Goal: Transaction & Acquisition: Obtain resource

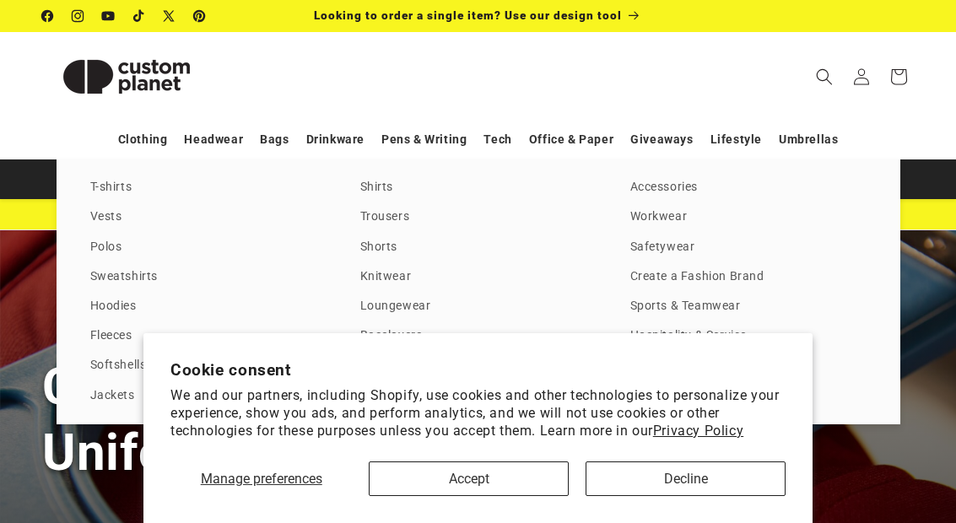
click at [103, 301] on link "Hoodies" at bounding box center [208, 306] width 236 height 23
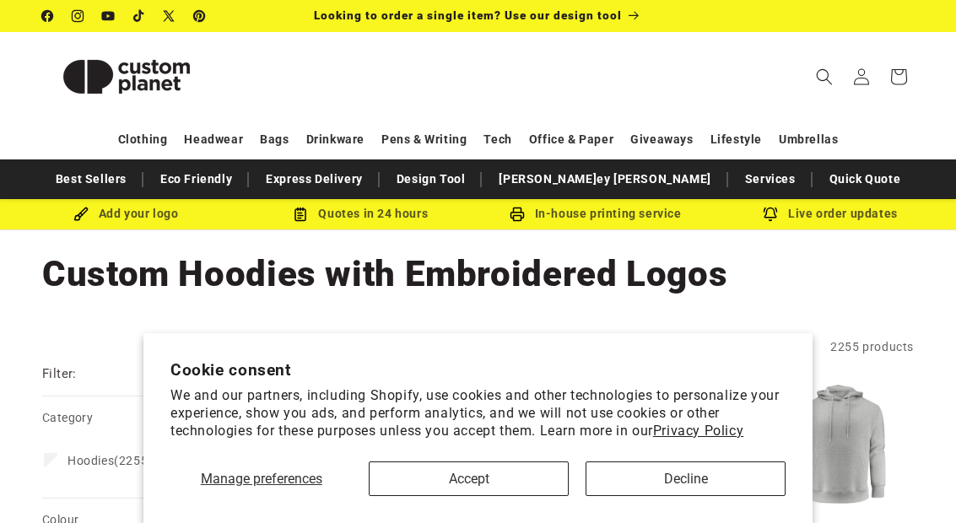
click at [472, 470] on button "Accept" at bounding box center [469, 478] width 200 height 35
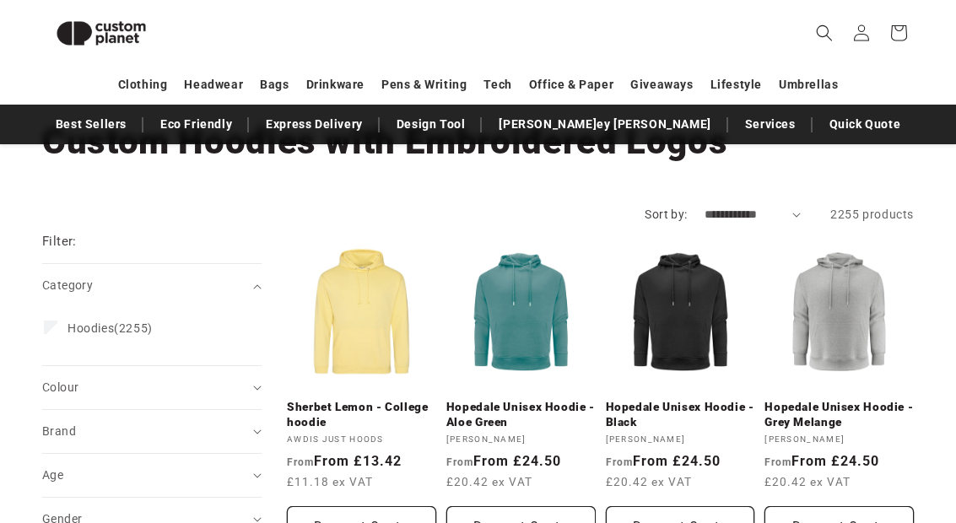
scroll to position [107, 0]
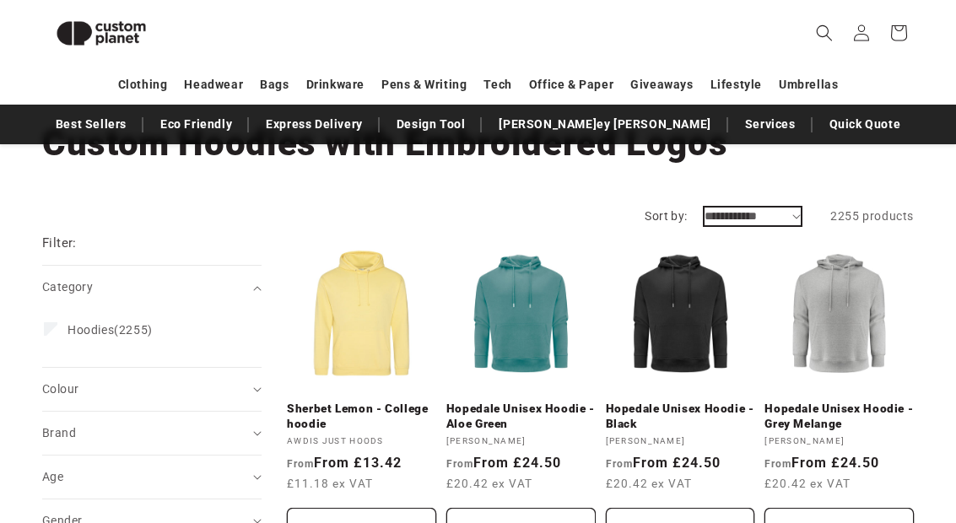
click at [801, 210] on select "**********" at bounding box center [752, 217] width 97 height 18
select select "**********"
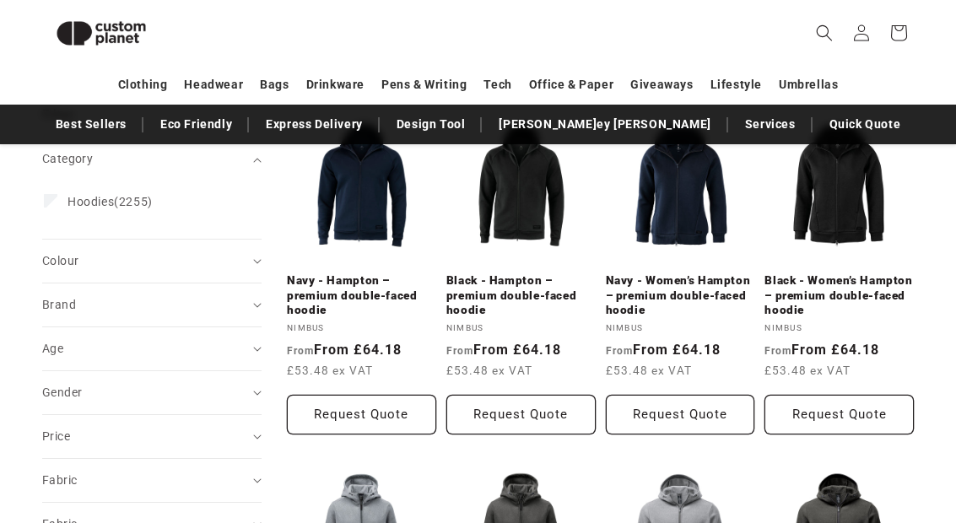
scroll to position [240, 0]
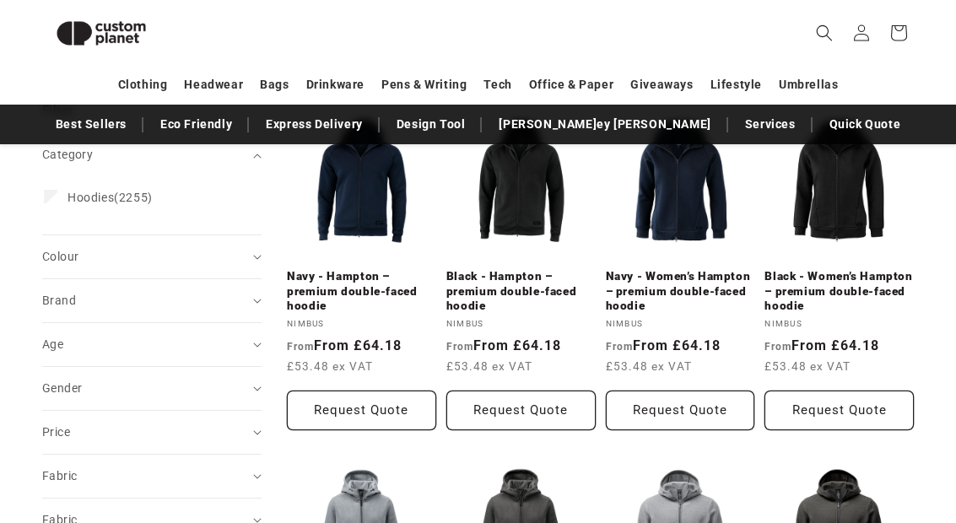
click at [86, 386] on div "Gender (0)" at bounding box center [144, 389] width 205 height 18
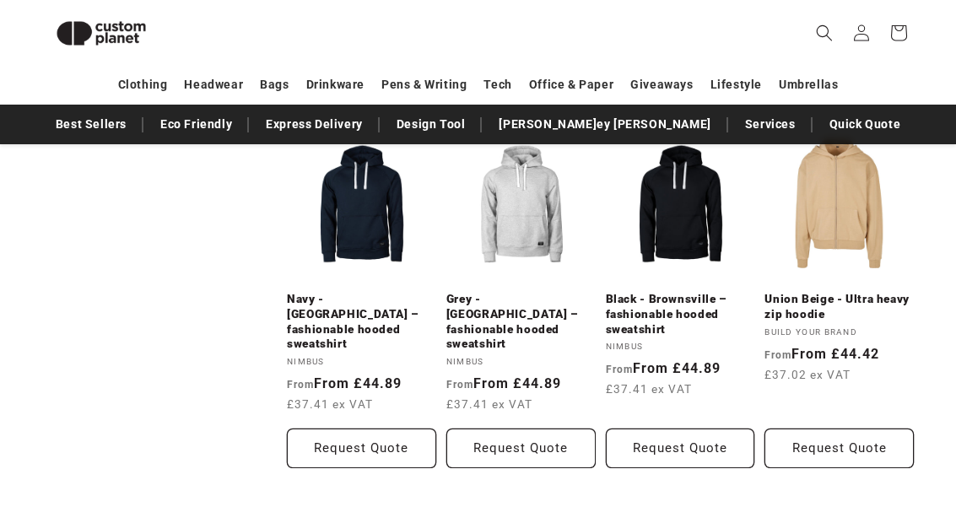
scroll to position [1615, 0]
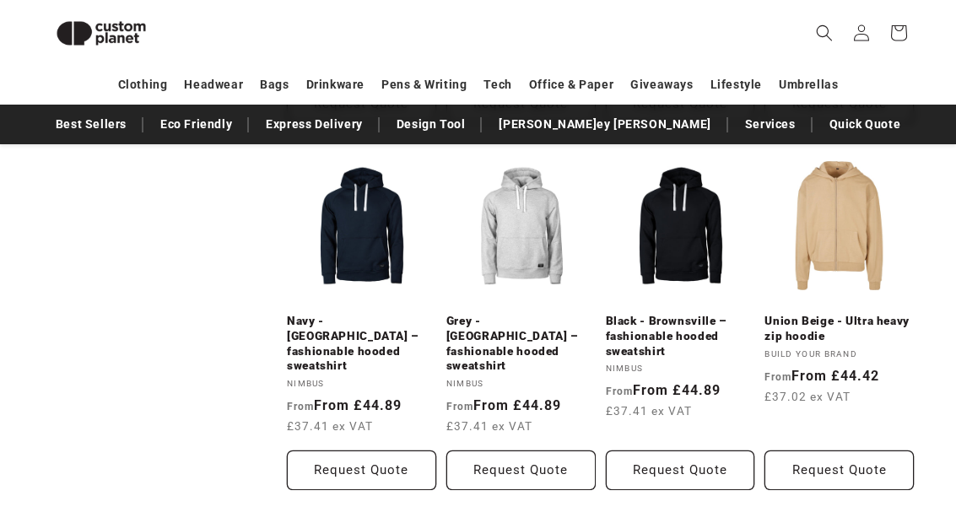
click at [679, 314] on link "Black - Brownsville – fashionable hooded sweatshirt" at bounding box center [680, 336] width 149 height 45
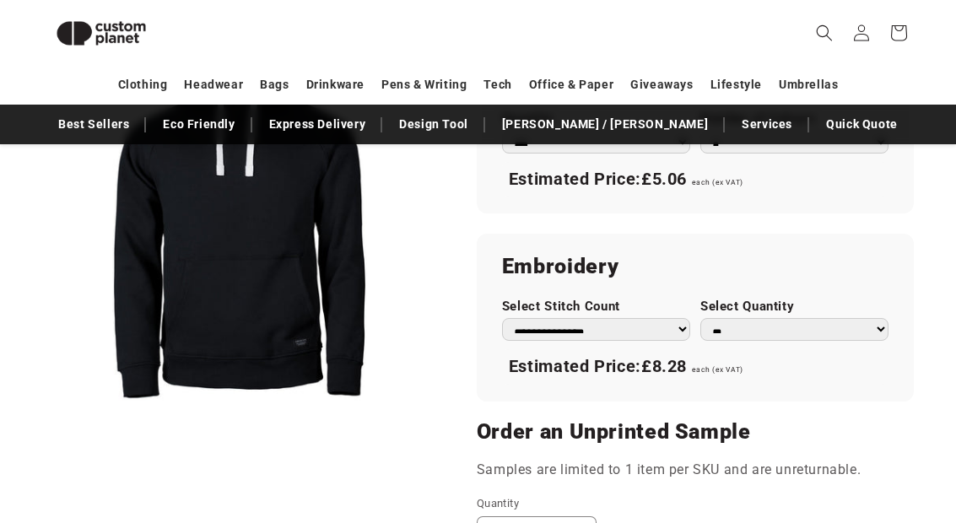
scroll to position [1114, 0]
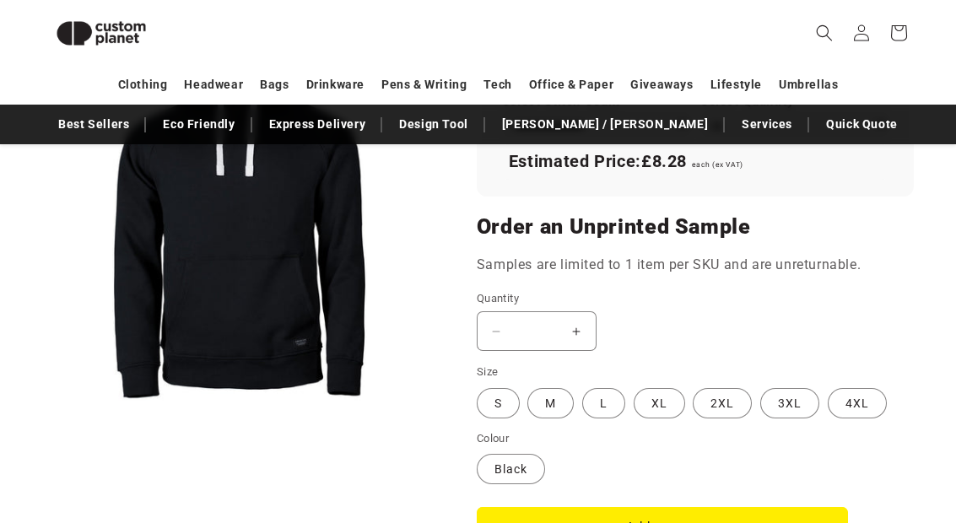
click at [648, 403] on label "XL Variant sold out or unavailable" at bounding box center [659, 403] width 51 height 30
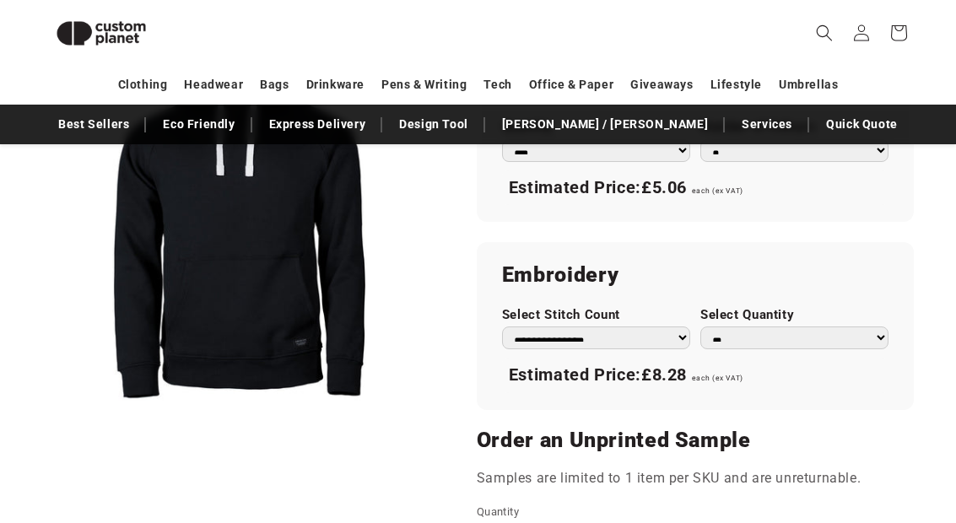
scroll to position [1084, 0]
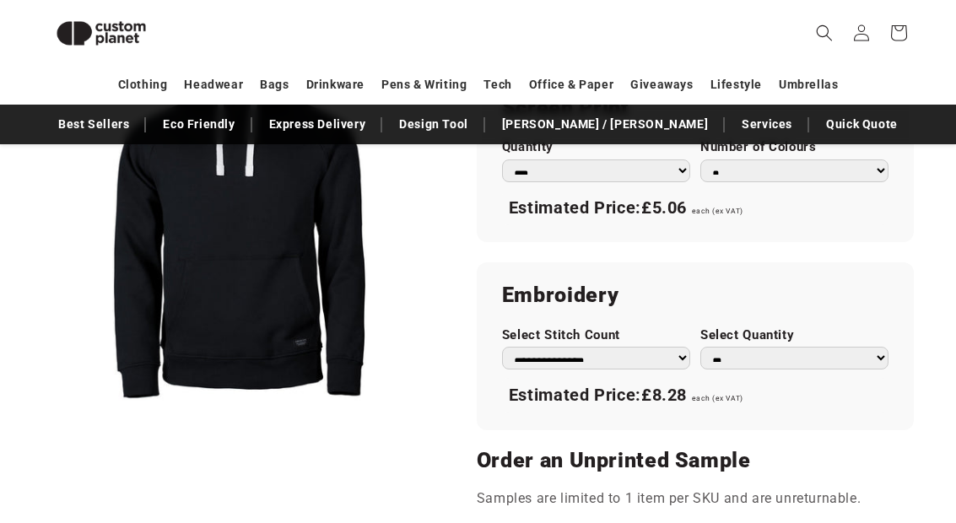
click at [826, 310] on div "**********" at bounding box center [695, 346] width 437 height 167
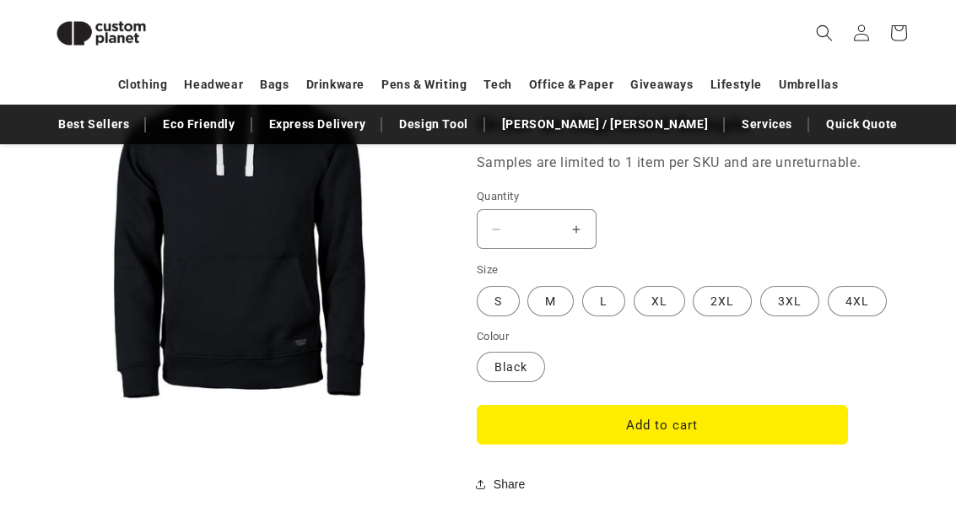
scroll to position [1420, 0]
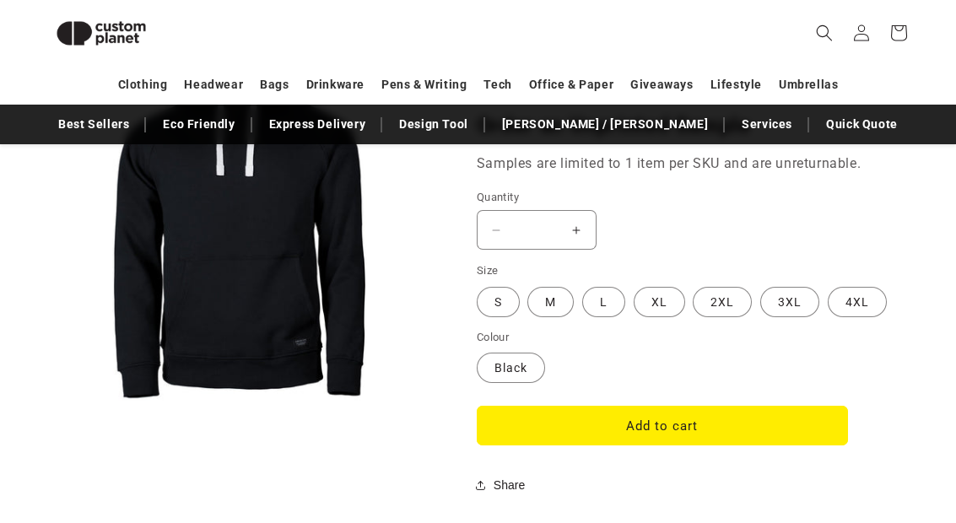
click at [643, 408] on button "Add to cart" at bounding box center [662, 426] width 371 height 40
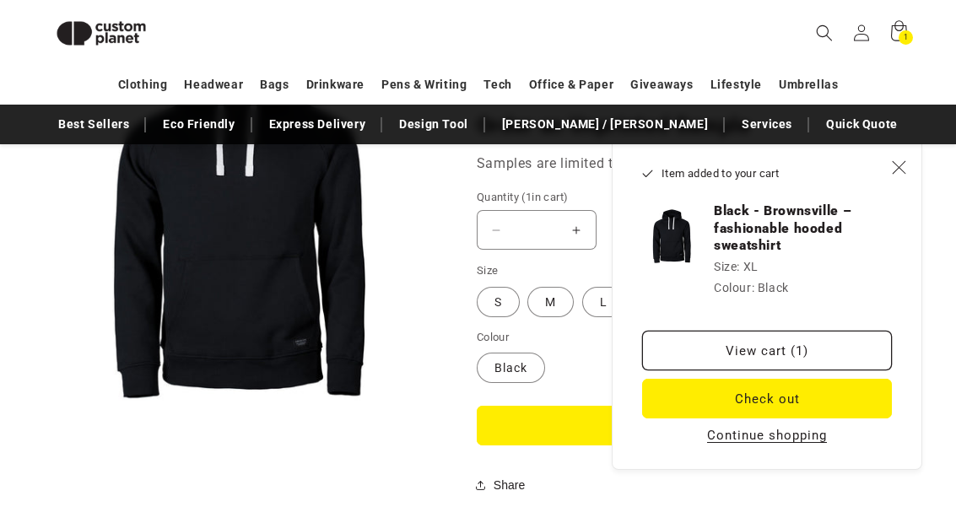
click at [477, 139] on link "Design Tool" at bounding box center [434, 125] width 86 height 30
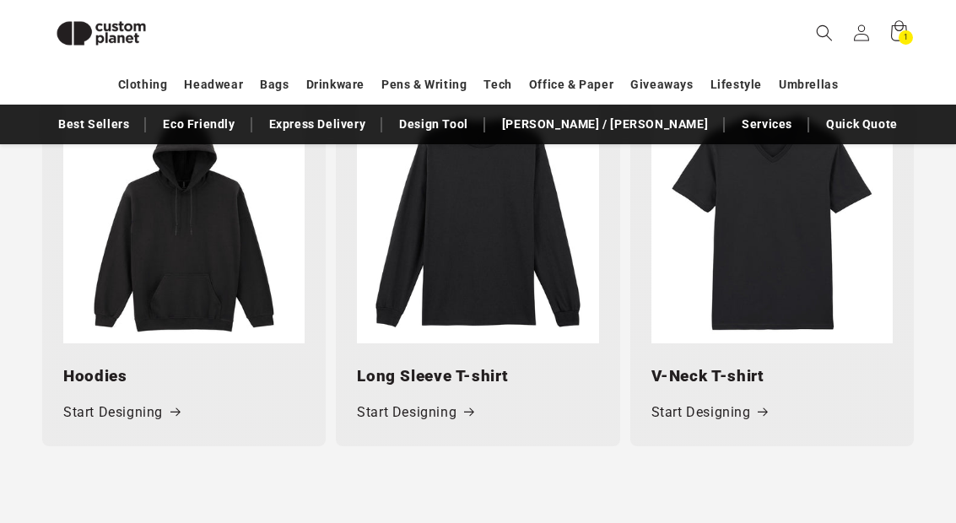
scroll to position [1252, 0]
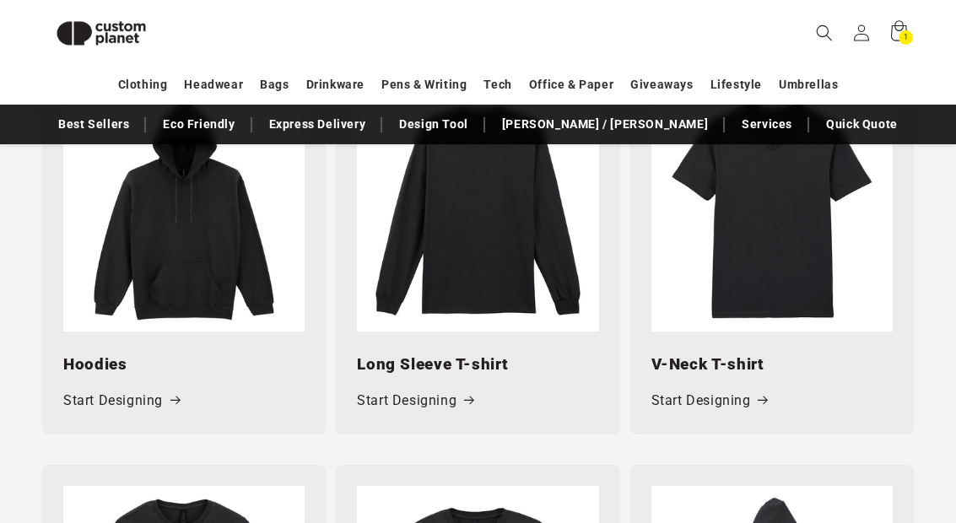
click at [93, 402] on link "Start Designing" at bounding box center [121, 401] width 116 height 24
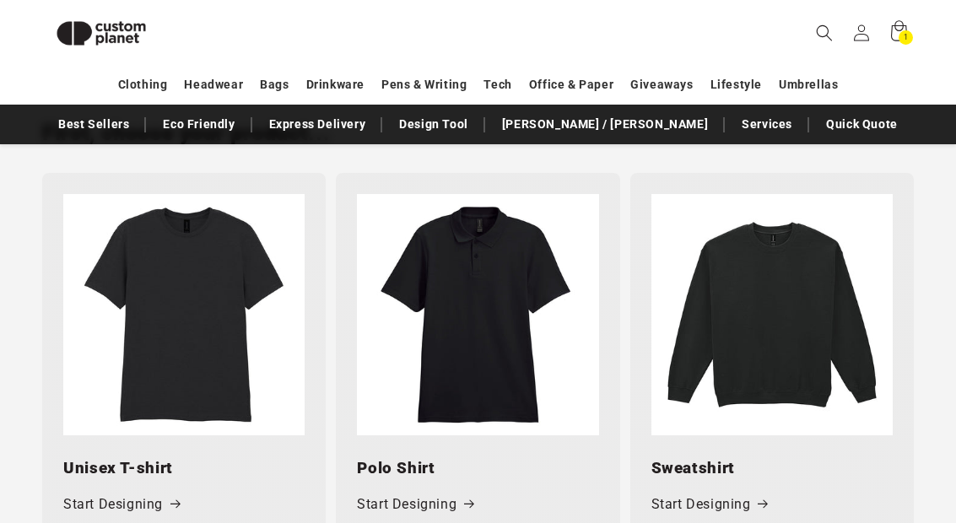
scroll to position [730, 0]
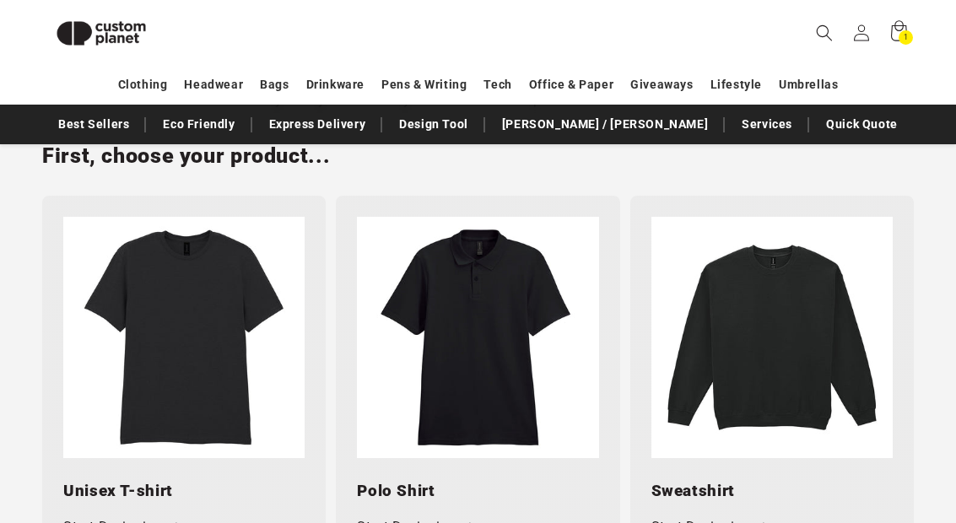
click at [774, 378] on img at bounding box center [771, 337] width 241 height 241
click at [477, 131] on link "Design Tool" at bounding box center [434, 125] width 86 height 30
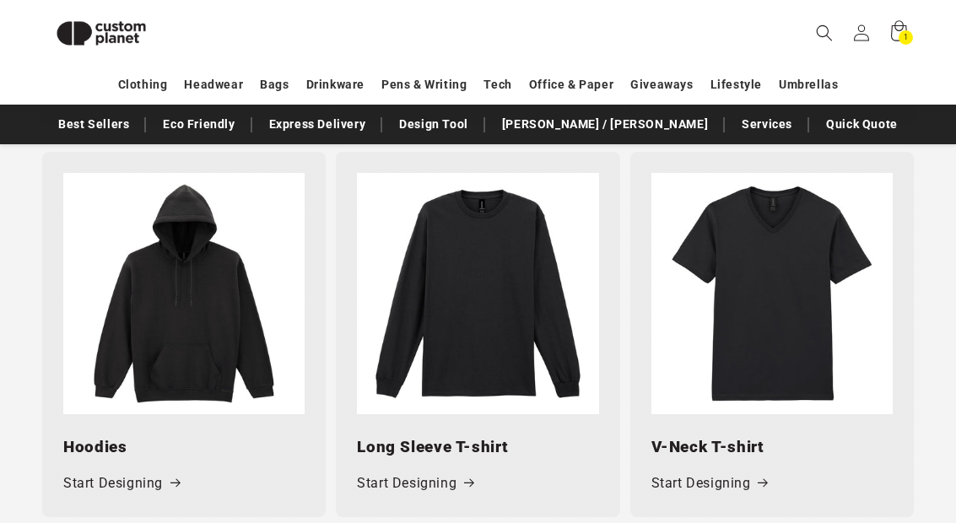
scroll to position [1169, 0]
click at [85, 435] on h3 "Hoodies" at bounding box center [183, 447] width 241 height 24
click at [94, 485] on link "Start Designing" at bounding box center [121, 484] width 116 height 24
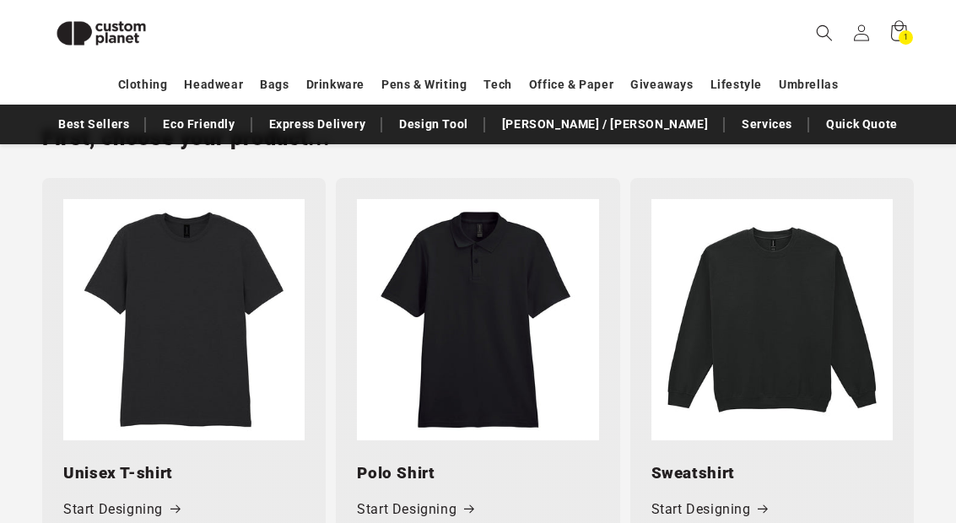
click at [754, 498] on span at bounding box center [762, 510] width 17 height 24
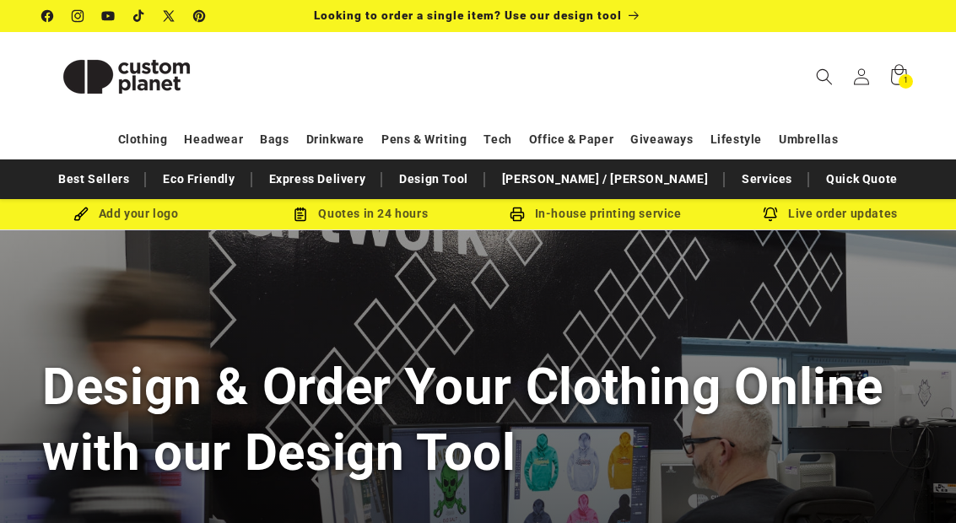
click at [894, 78] on icon at bounding box center [898, 76] width 37 height 37
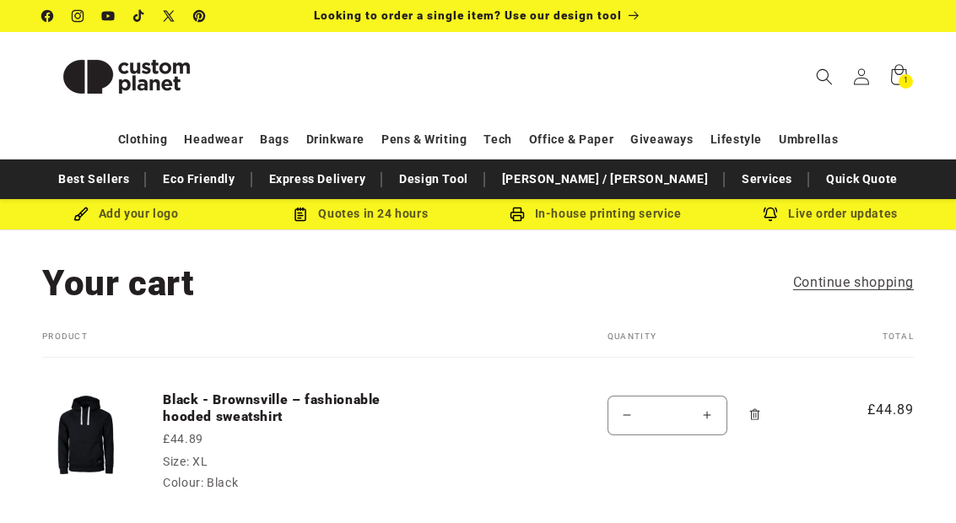
click at [96, 448] on img at bounding box center [85, 434] width 87 height 87
click at [198, 407] on link "Black - Brownsville – fashionable hooded sweatshirt" at bounding box center [289, 408] width 253 height 35
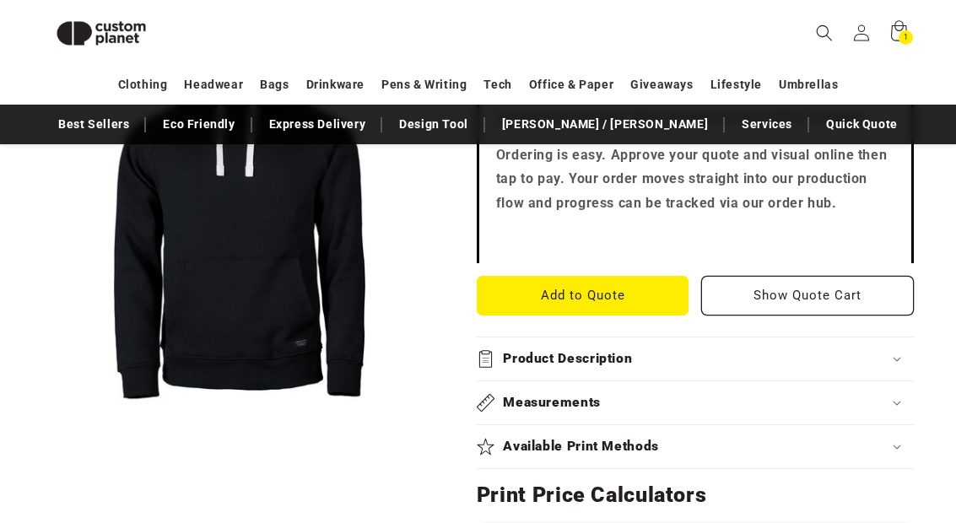
scroll to position [605, 0]
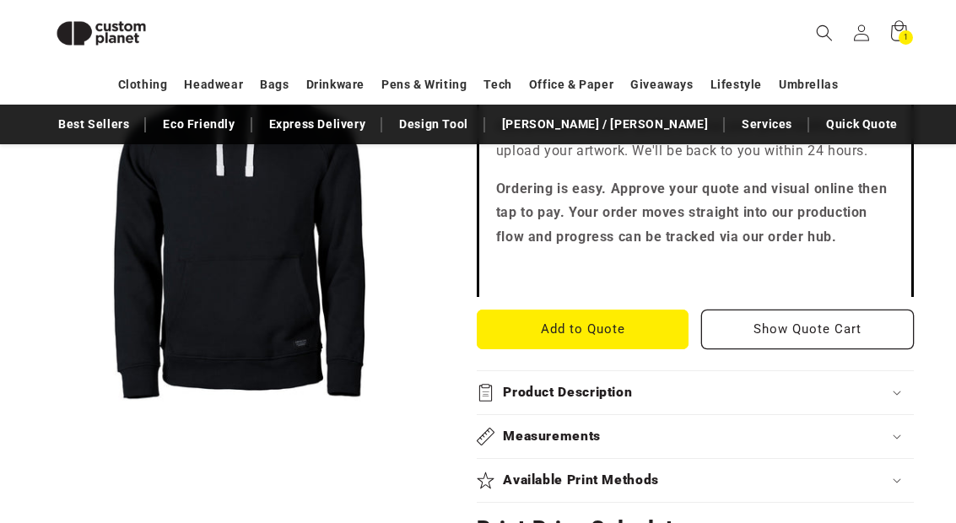
click at [640, 325] on button "Add to Quote" at bounding box center [583, 330] width 213 height 40
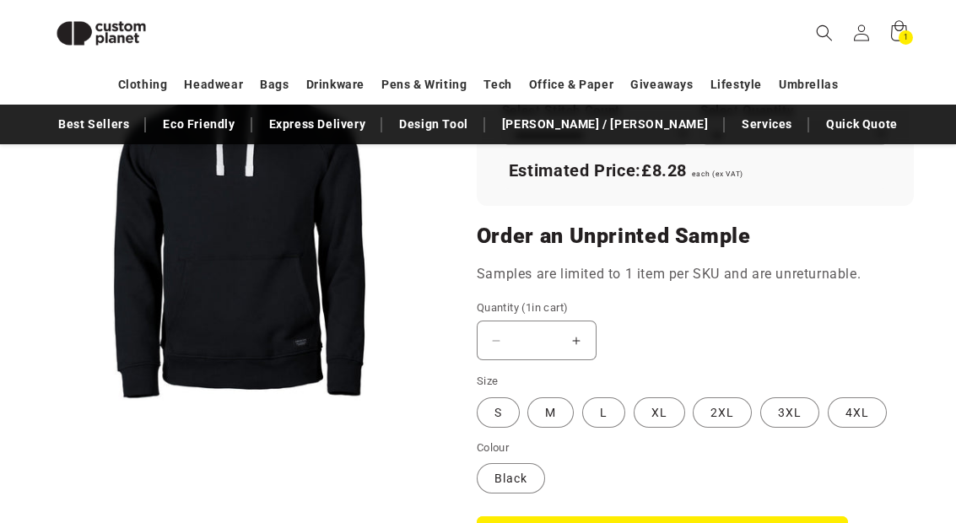
scroll to position [1309, 0]
click at [897, 34] on icon at bounding box center [898, 32] width 37 height 37
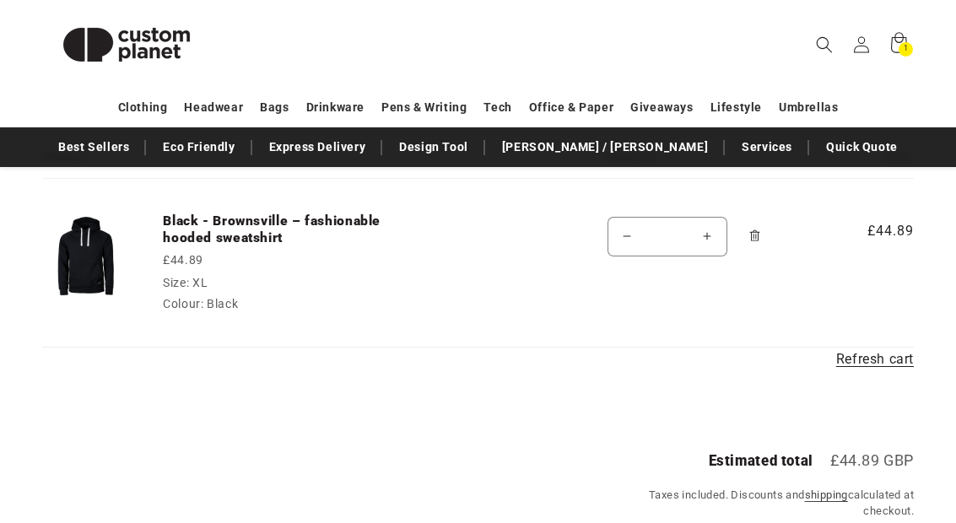
scroll to position [180, 0]
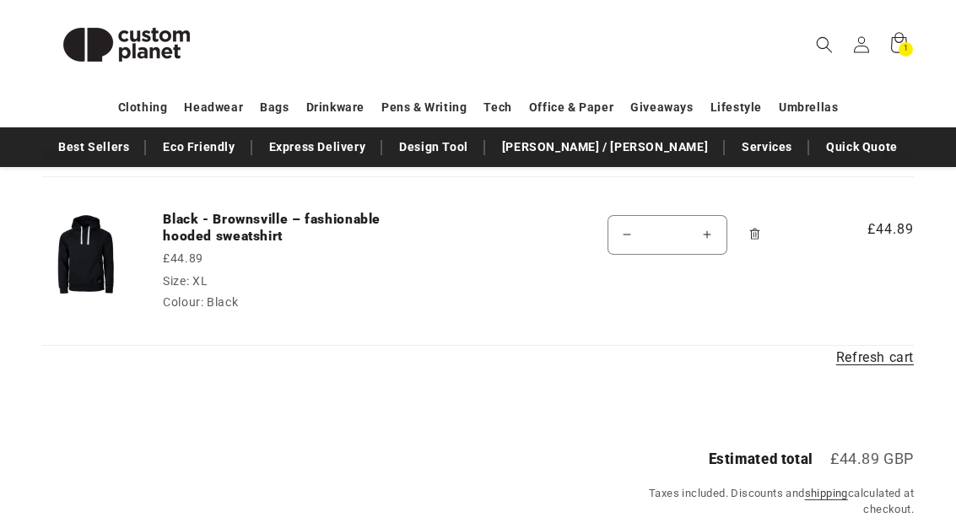
click at [86, 251] on img at bounding box center [85, 255] width 87 height 87
click at [206, 225] on link "Black - Brownsville – fashionable hooded sweatshirt" at bounding box center [289, 228] width 253 height 35
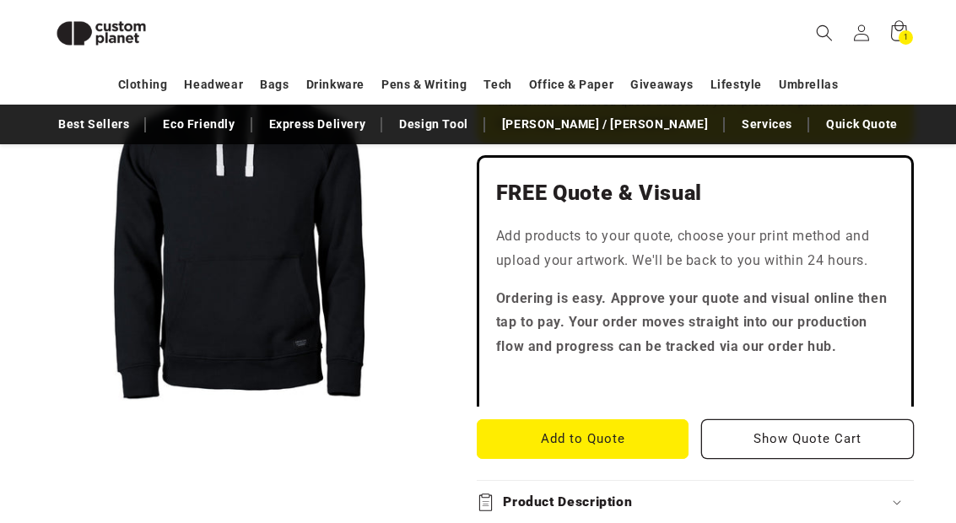
scroll to position [501, 0]
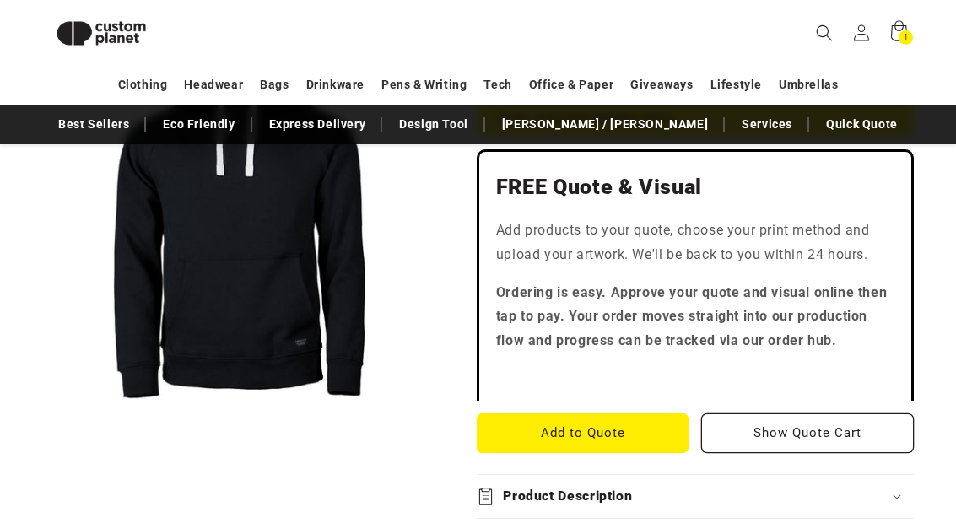
click at [640, 424] on button "Add to Quote" at bounding box center [583, 433] width 213 height 40
click at [660, 422] on button "Add to Quote" at bounding box center [583, 433] width 213 height 40
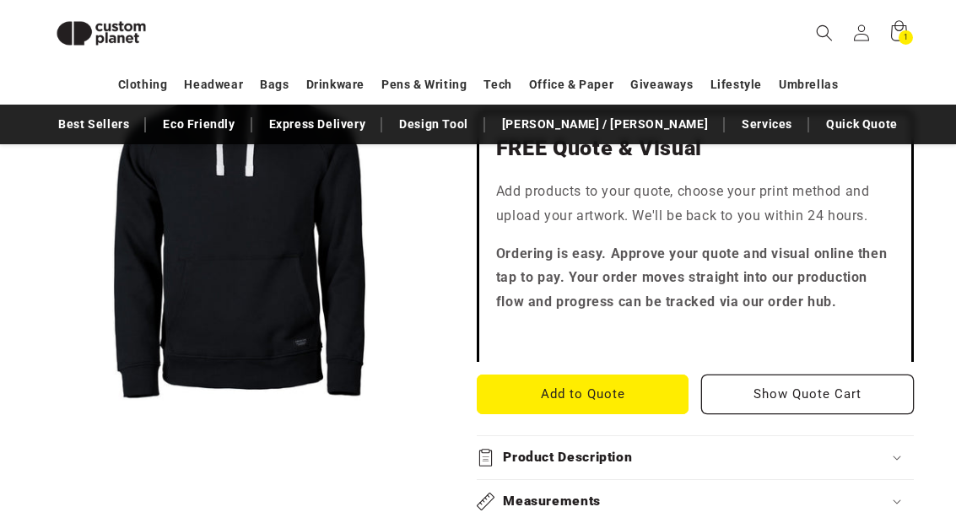
scroll to position [544, 0]
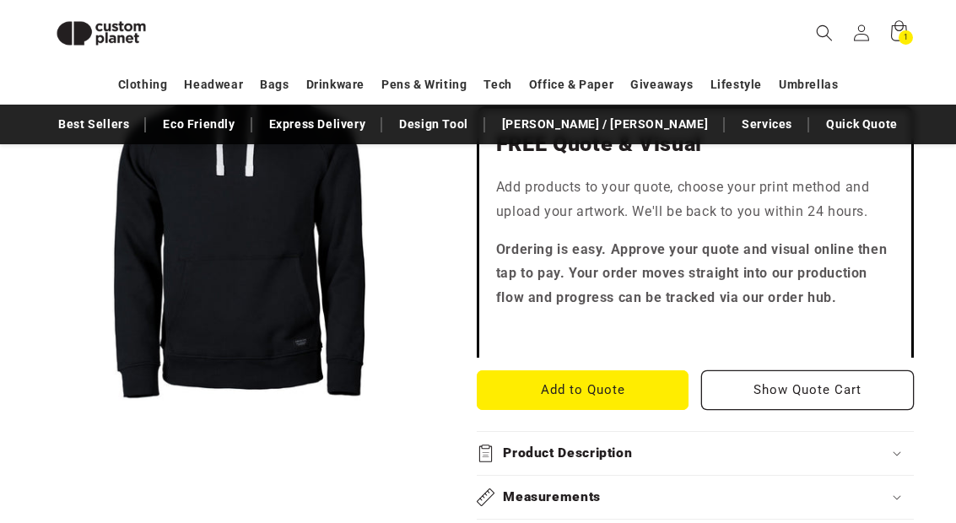
click at [642, 385] on button "Add to Quote" at bounding box center [583, 390] width 213 height 40
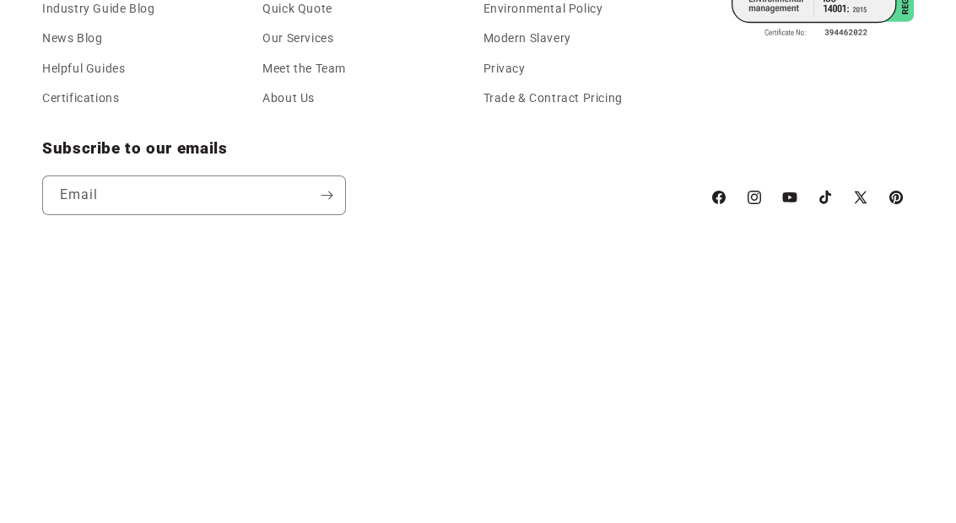
scroll to position [2569, 0]
